Goal: Information Seeking & Learning: Compare options

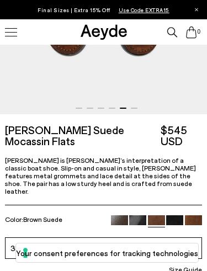
scroll to position [226, 0]
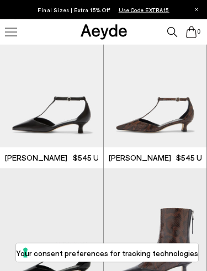
scroll to position [1688, 0]
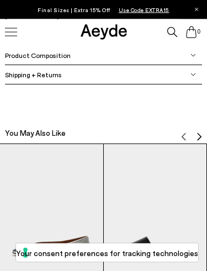
scroll to position [587, 0]
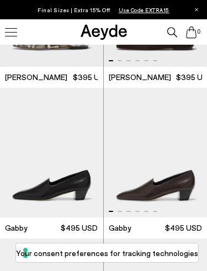
scroll to position [896, 0]
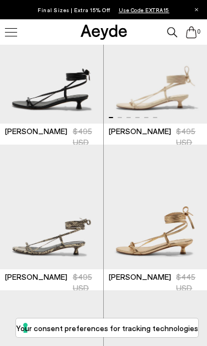
scroll to position [194, 0]
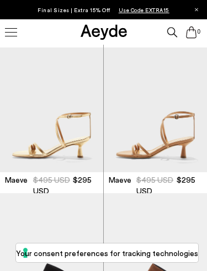
scroll to position [2413, 0]
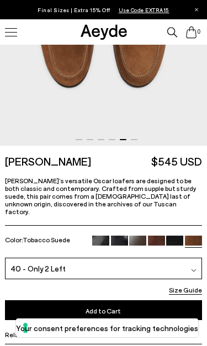
scroll to position [233, 0]
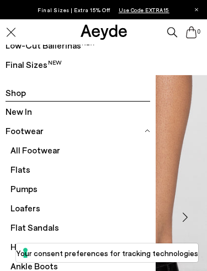
scroll to position [76, 0]
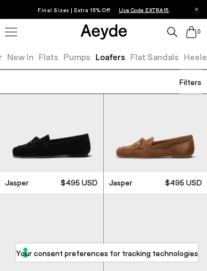
scroll to position [332, 0]
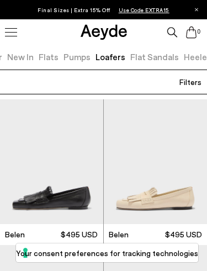
scroll to position [880, 0]
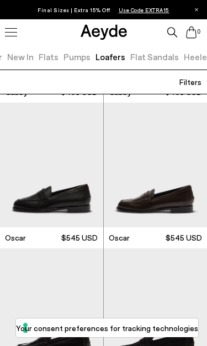
scroll to position [1602, 0]
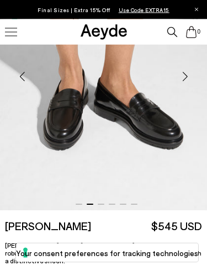
scroll to position [108, 0]
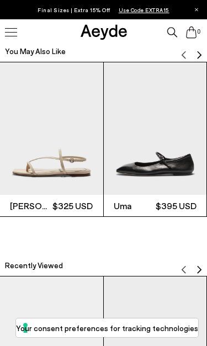
scroll to position [709, 0]
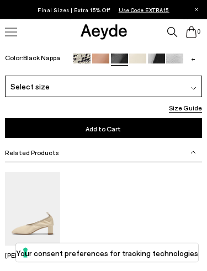
scroll to position [295, 0]
